Goal: Check status

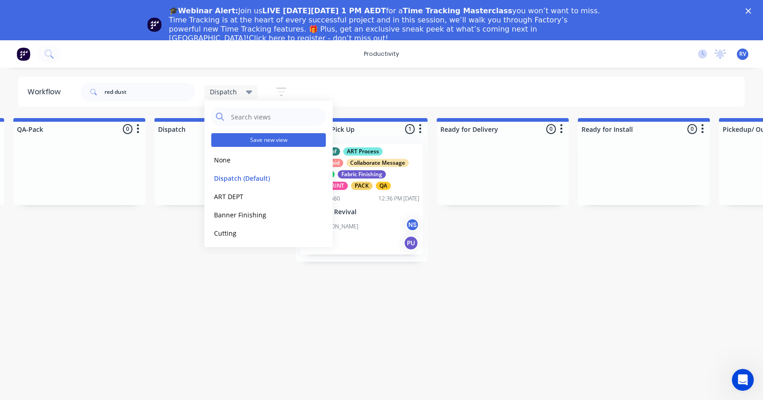
drag, startPoint x: 230, startPoint y: 158, endPoint x: 216, endPoint y: 143, distance: 20.4
click at [229, 158] on button "None" at bounding box center [260, 160] width 98 height 11
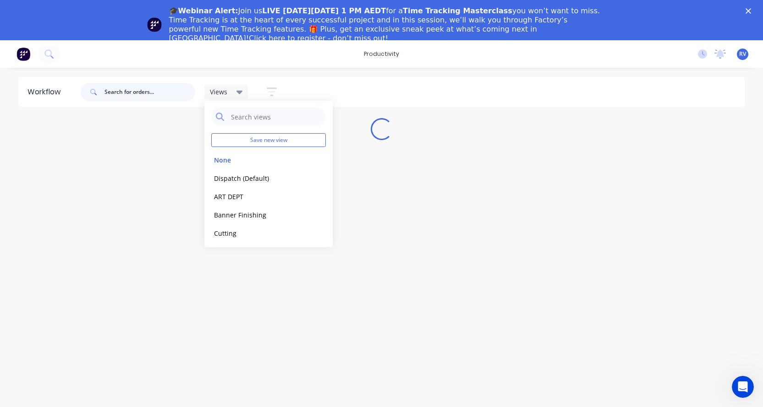
click at [139, 94] on input "text" at bounding box center [149, 92] width 91 height 18
click at [751, 10] on icon "Close" at bounding box center [747, 10] width 5 height 5
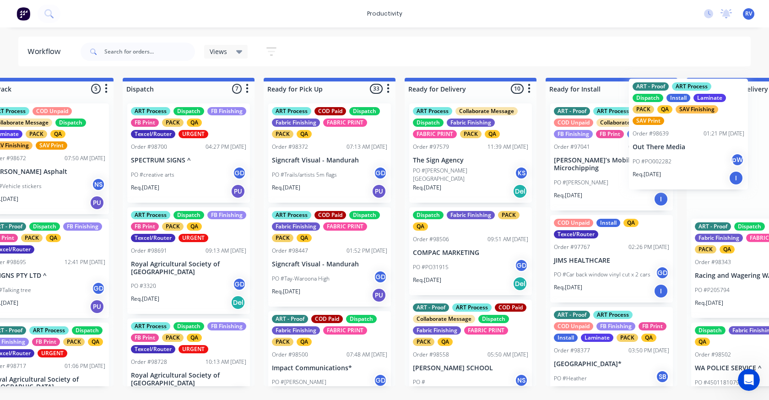
scroll to position [0, 2485]
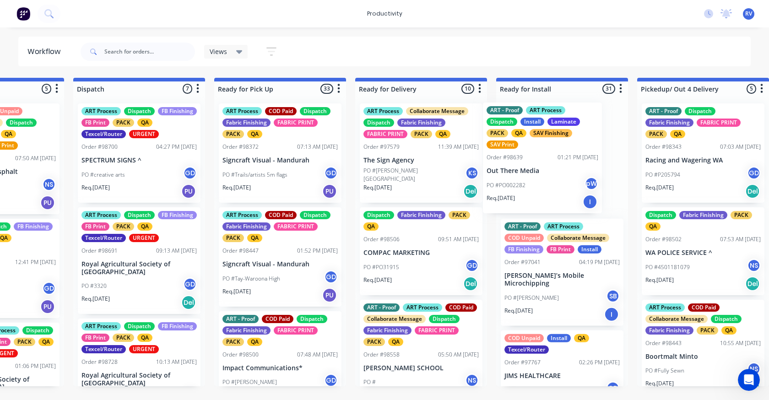
drag, startPoint x: 286, startPoint y: 189, endPoint x: 322, endPoint y: 245, distance: 66.6
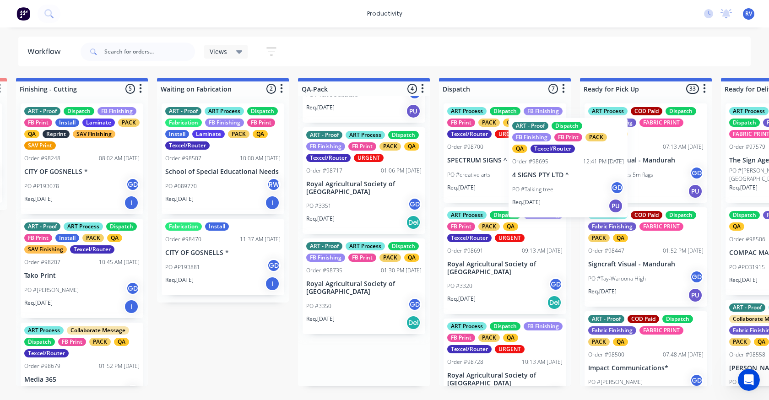
scroll to position [0, 2123]
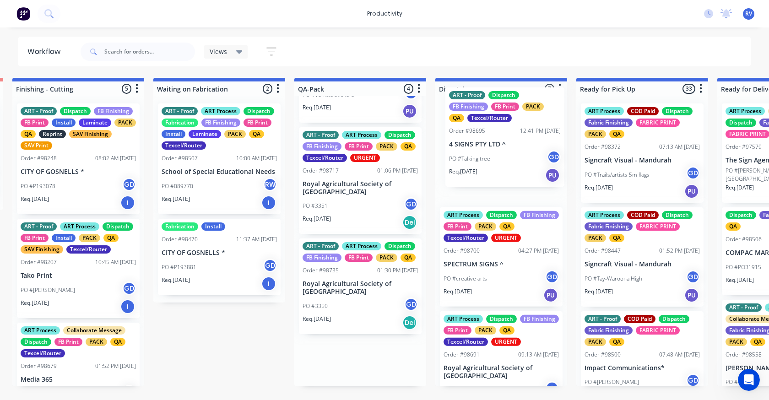
drag, startPoint x: 343, startPoint y: 199, endPoint x: 463, endPoint y: 188, distance: 120.0
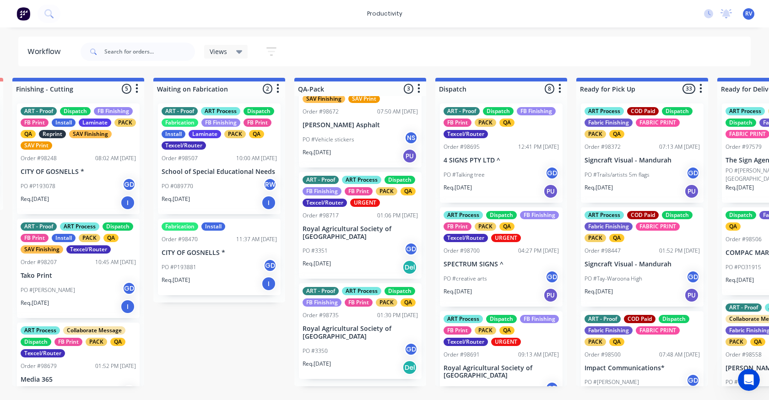
scroll to position [63, 0]
click at [345, 318] on div "ART - Proof ART Process Dispatch FB Finishing FB Print PACK QA Order #98735 01:…" at bounding box center [360, 331] width 123 height 96
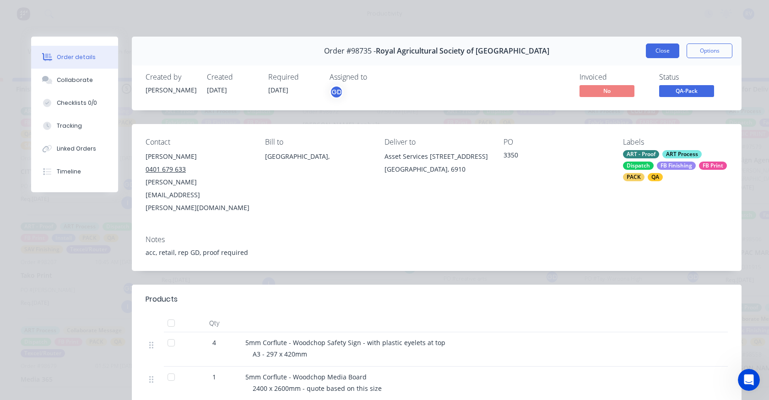
drag, startPoint x: 654, startPoint y: 47, endPoint x: 498, endPoint y: 163, distance: 194.7
click at [654, 48] on button "Close" at bounding box center [662, 51] width 33 height 15
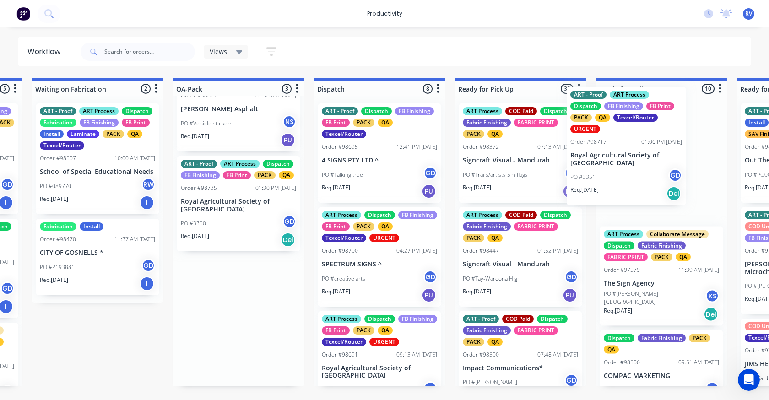
drag, startPoint x: 479, startPoint y: 190, endPoint x: 466, endPoint y: 184, distance: 14.6
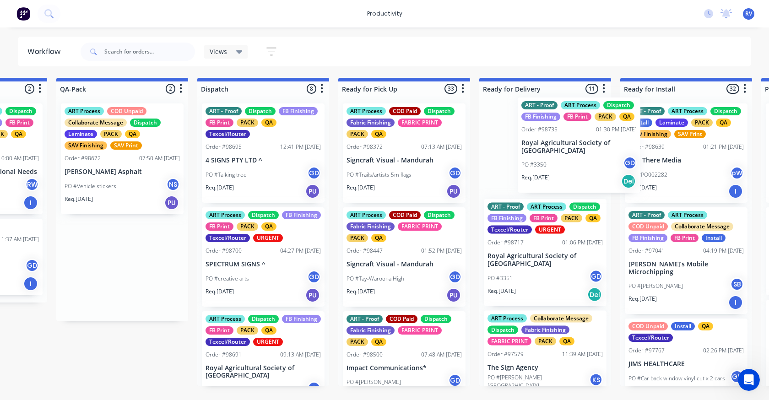
scroll to position [0, 2367]
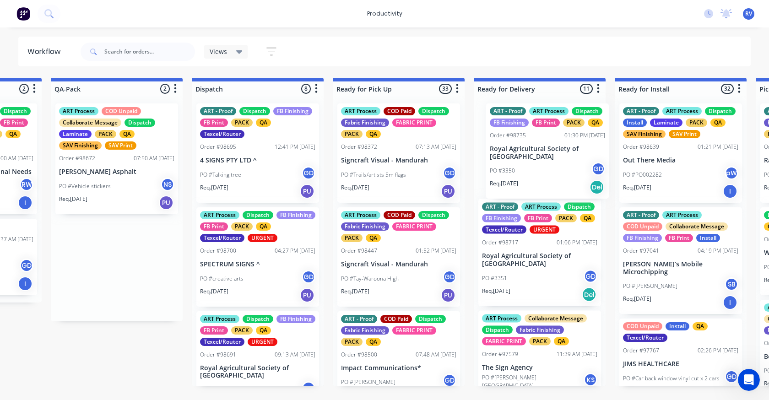
drag, startPoint x: 431, startPoint y: 216, endPoint x: 551, endPoint y: 146, distance: 139.3
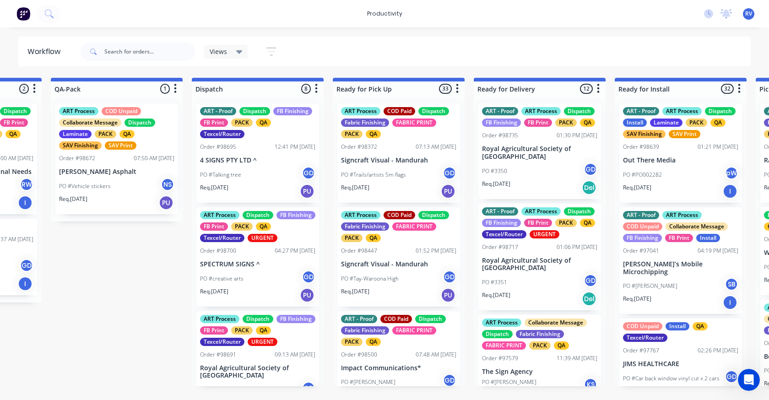
click at [528, 193] on div "Req. [DATE] Del" at bounding box center [539, 188] width 115 height 16
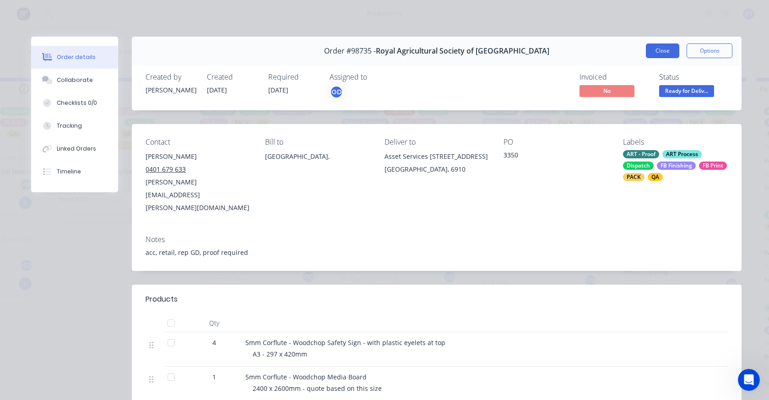
click at [660, 53] on button "Close" at bounding box center [662, 51] width 33 height 15
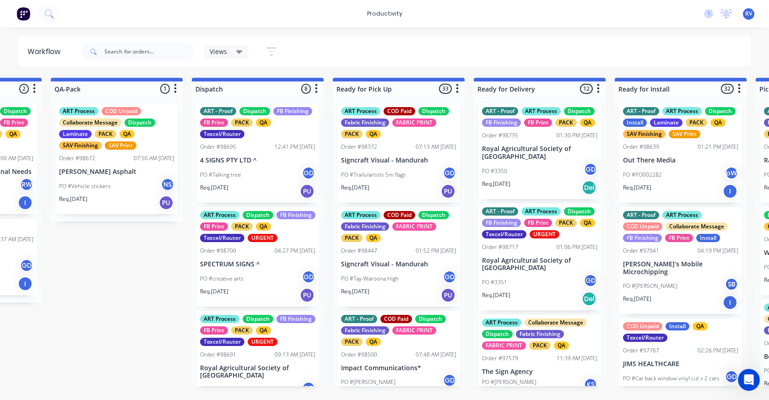
click at [506, 239] on div "ART - Proof ART Process Dispatch FB Finishing FB Print PACK QA Texcel/Router UR…" at bounding box center [539, 222] width 115 height 31
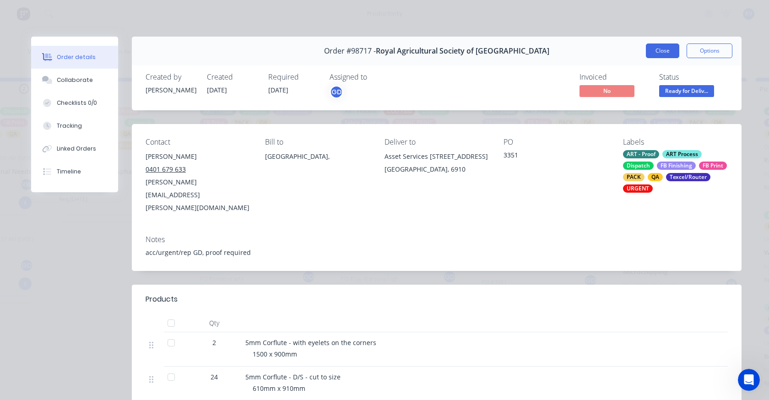
click at [660, 49] on button "Close" at bounding box center [662, 51] width 33 height 15
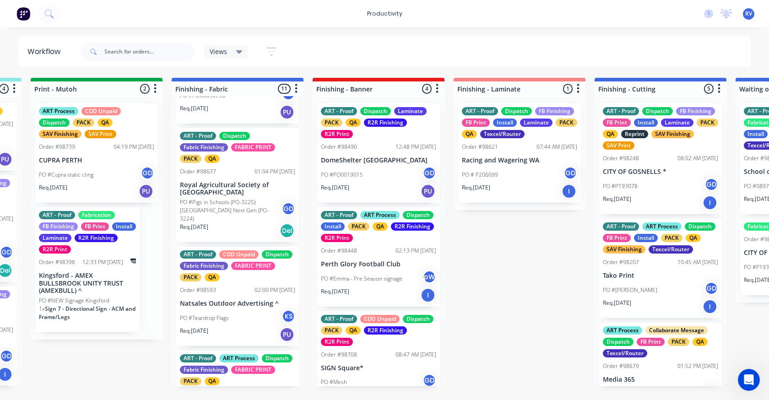
scroll to position [229, 0]
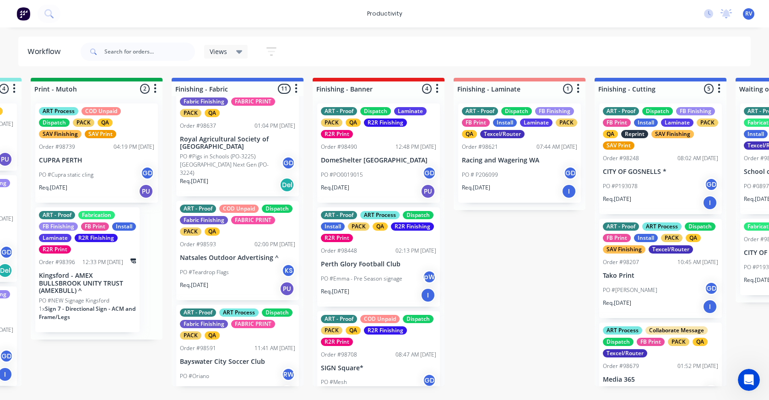
click at [232, 145] on p "Royal Agricultural Society of [GEOGRAPHIC_DATA]" at bounding box center [237, 144] width 115 height 16
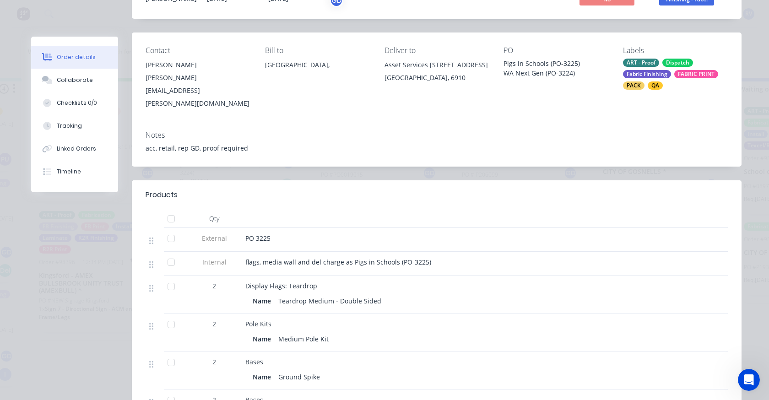
scroll to position [0, 0]
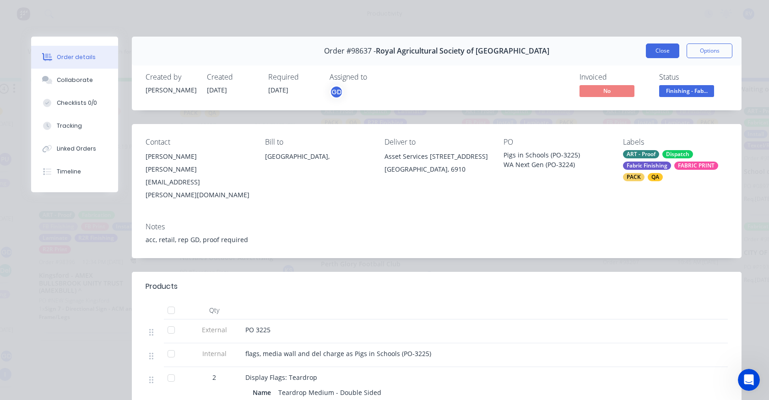
click at [654, 45] on button "Close" at bounding box center [662, 51] width 33 height 15
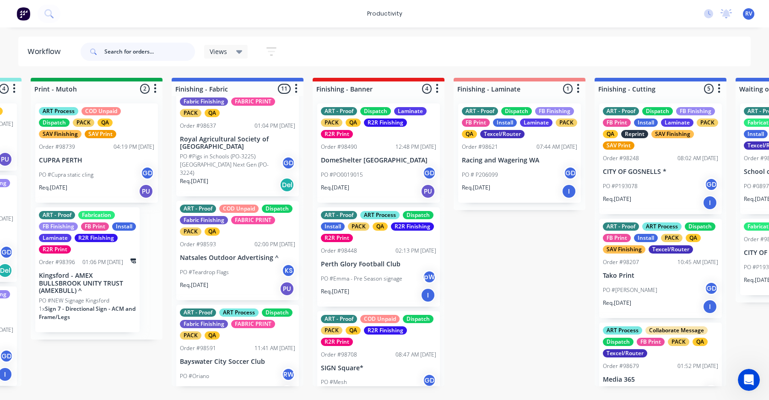
click at [131, 45] on input "text" at bounding box center [149, 52] width 91 height 18
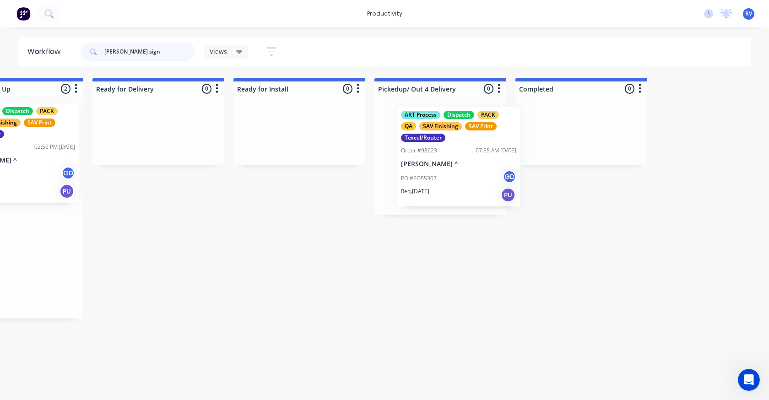
scroll to position [0, 2750]
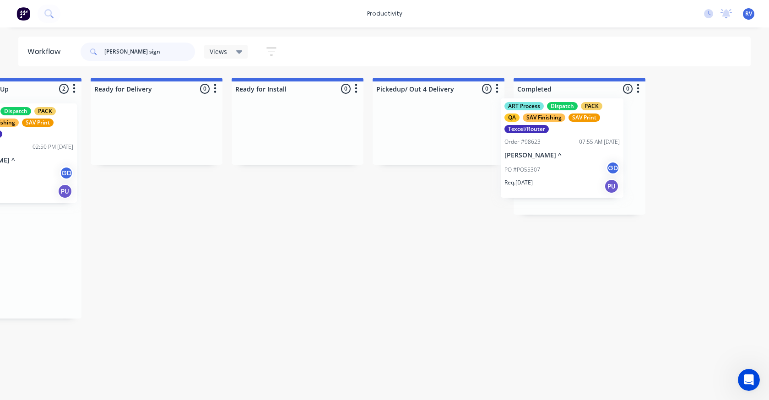
drag, startPoint x: 35, startPoint y: 163, endPoint x: 588, endPoint y: 158, distance: 553.2
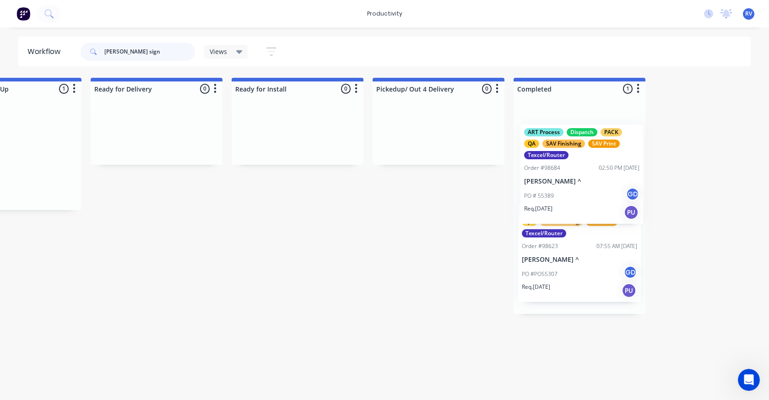
drag, startPoint x: 41, startPoint y: 154, endPoint x: 589, endPoint y: 164, distance: 548.3
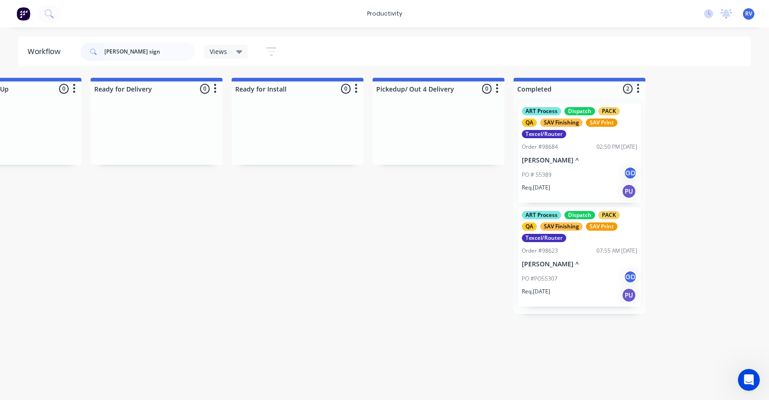
click at [579, 178] on div "PO # 55389 GD" at bounding box center [579, 174] width 115 height 17
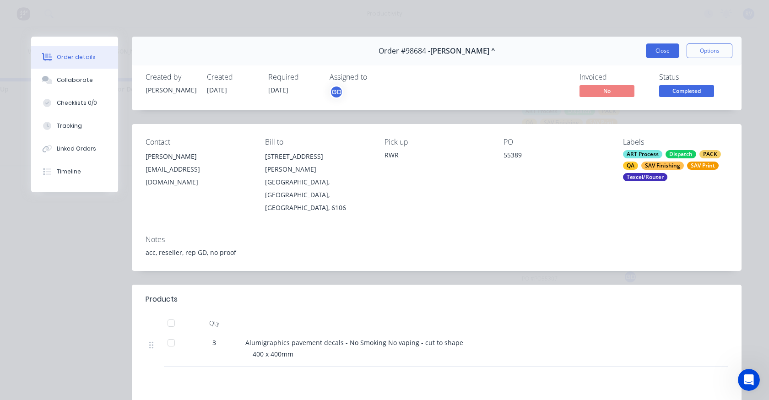
click at [649, 49] on button "Close" at bounding box center [662, 51] width 33 height 15
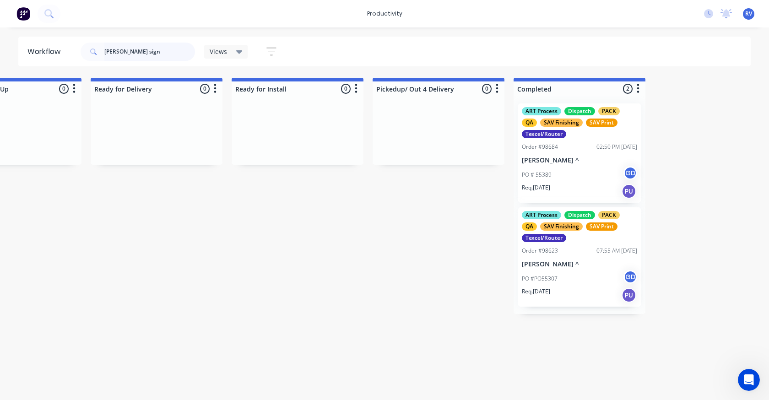
click at [158, 55] on input "[PERSON_NAME] sign" at bounding box center [149, 52] width 91 height 18
type input "j"
